Goal: Transaction & Acquisition: Purchase product/service

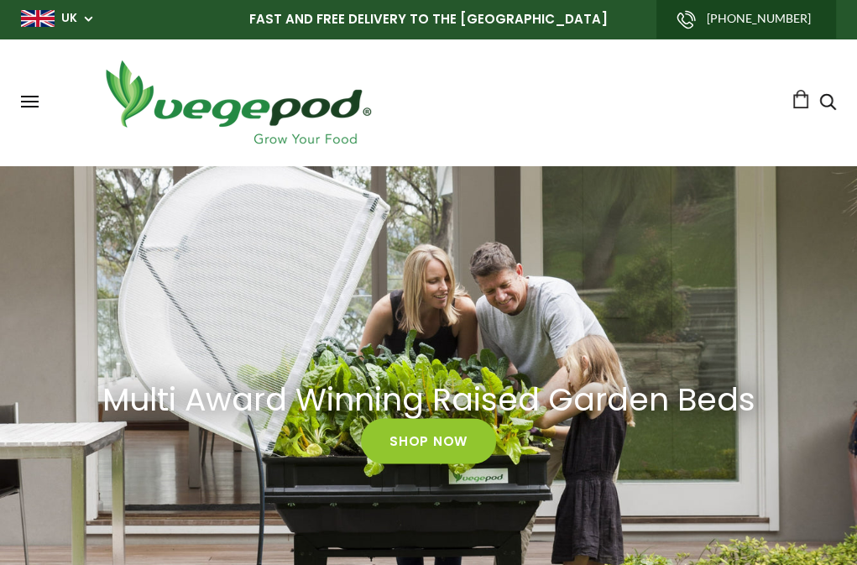
click at [0, 0] on link "Shop" at bounding box center [0, 0] width 0 height 0
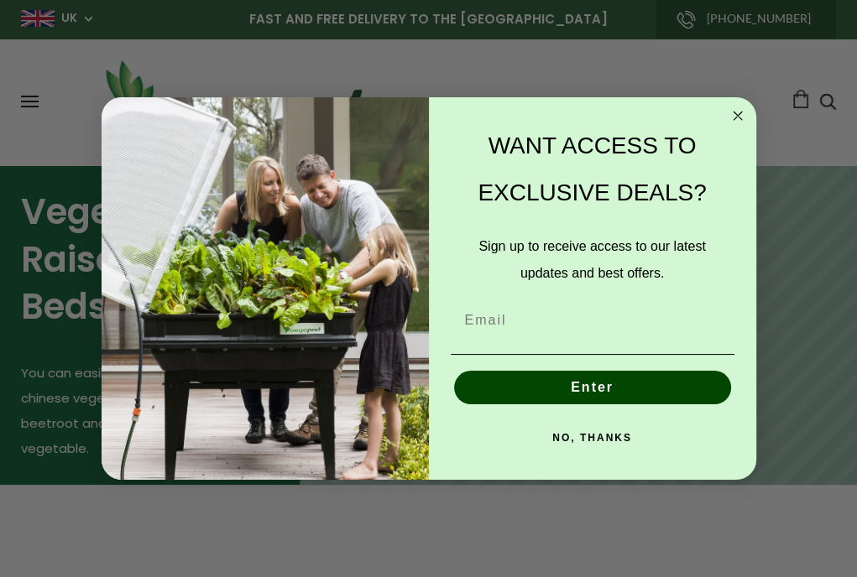
click at [735, 112] on circle "Close dialog" at bounding box center [737, 115] width 19 height 19
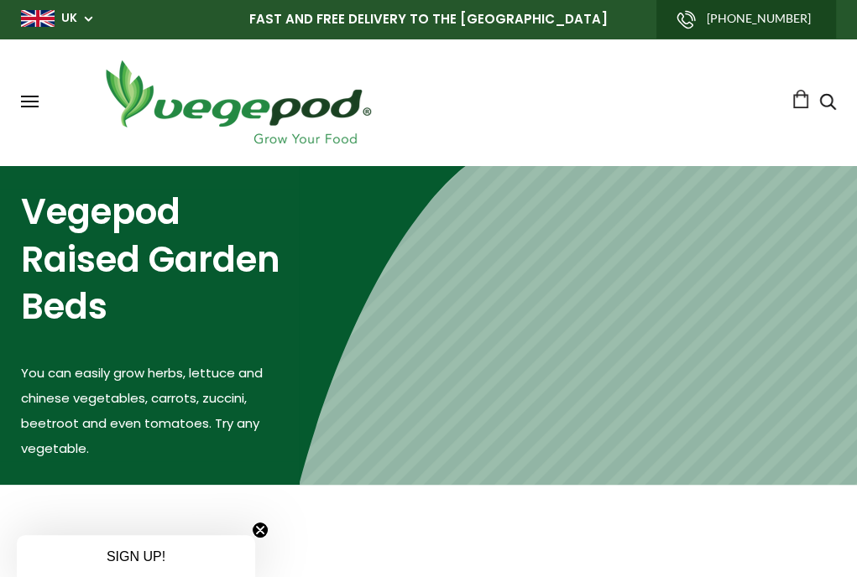
click at [0, 0] on span "Accessories & Other Products" at bounding box center [0, 0] width 0 height 0
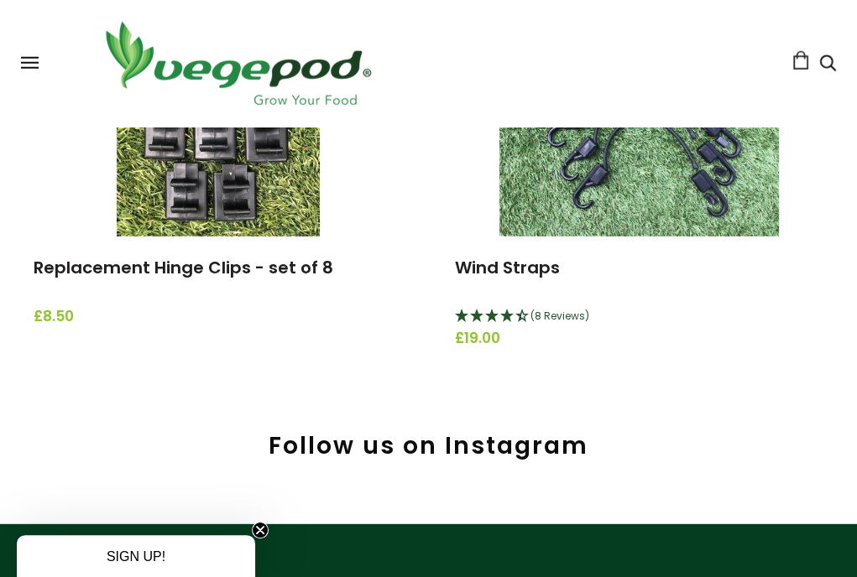
scroll to position [3033, 0]
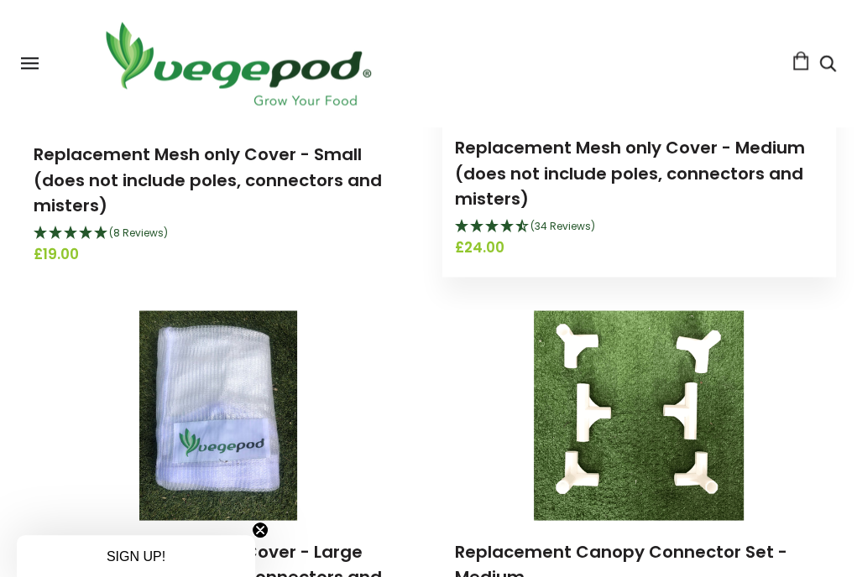
scroll to position [1679, 0]
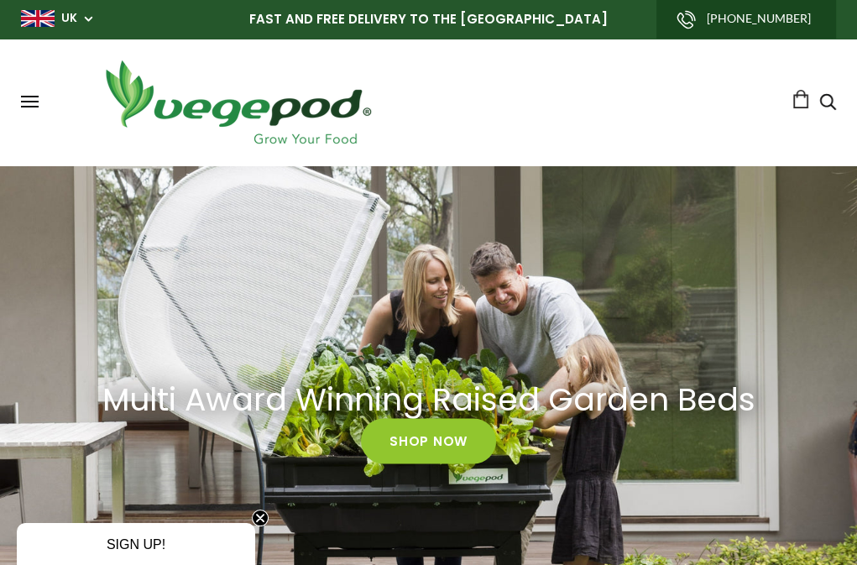
click at [88, 19] on span "UK" at bounding box center [56, 18] width 71 height 16
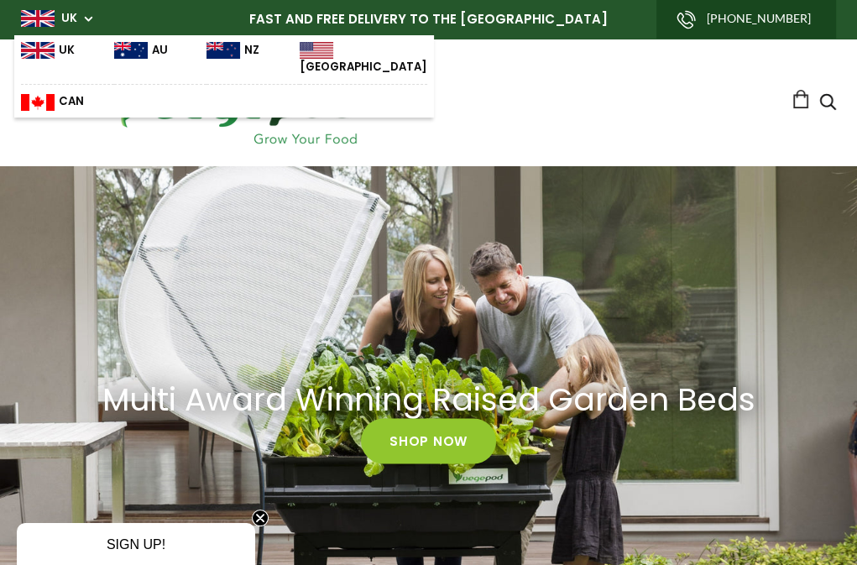
click at [122, 48] on img at bounding box center [131, 50] width 34 height 17
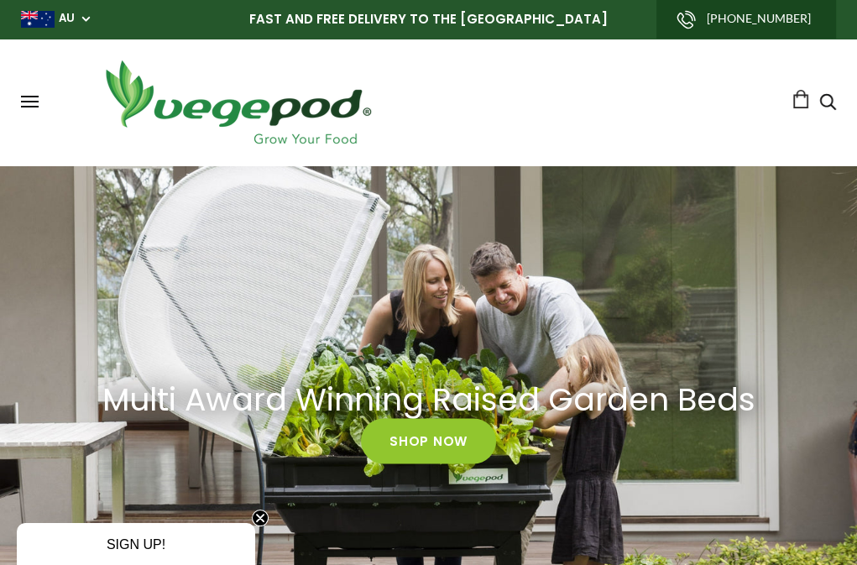
scroll to position [0, 534]
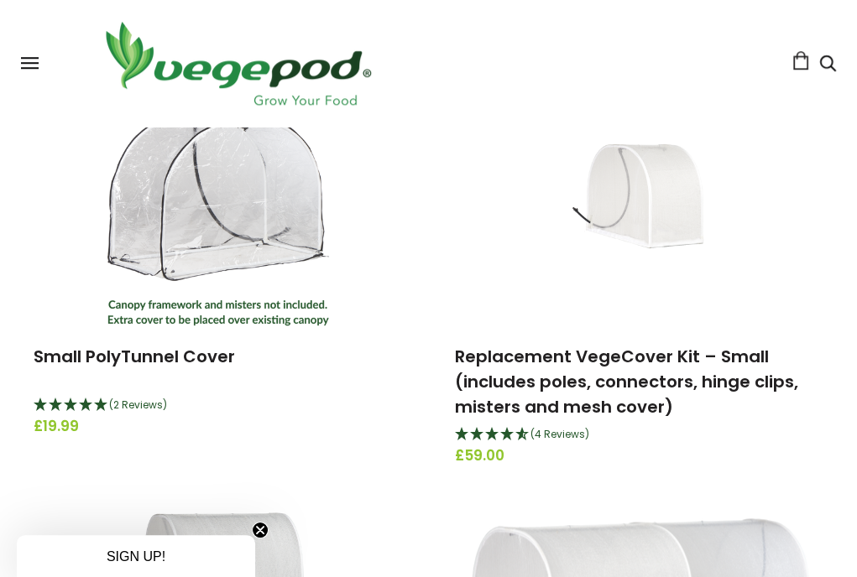
scroll to position [755, 0]
